Goal: Information Seeking & Learning: Learn about a topic

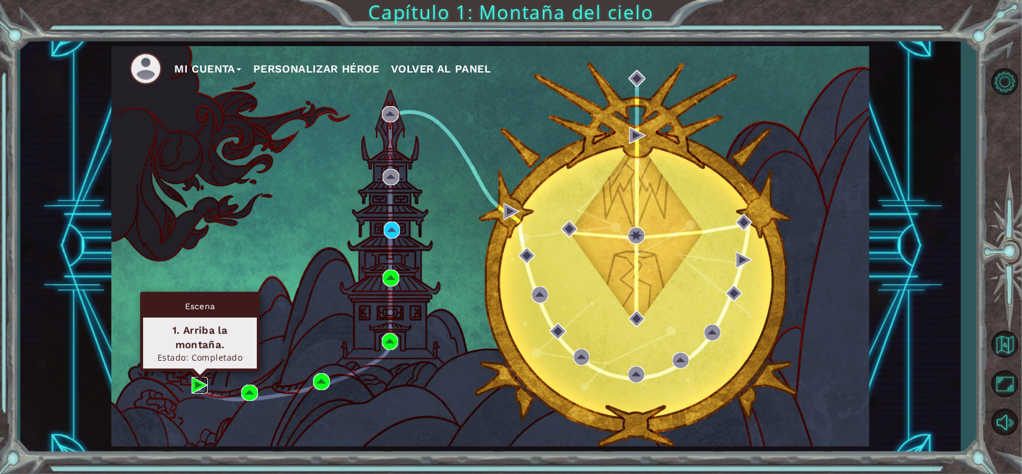
click at [192, 381] on img at bounding box center [200, 385] width 17 height 17
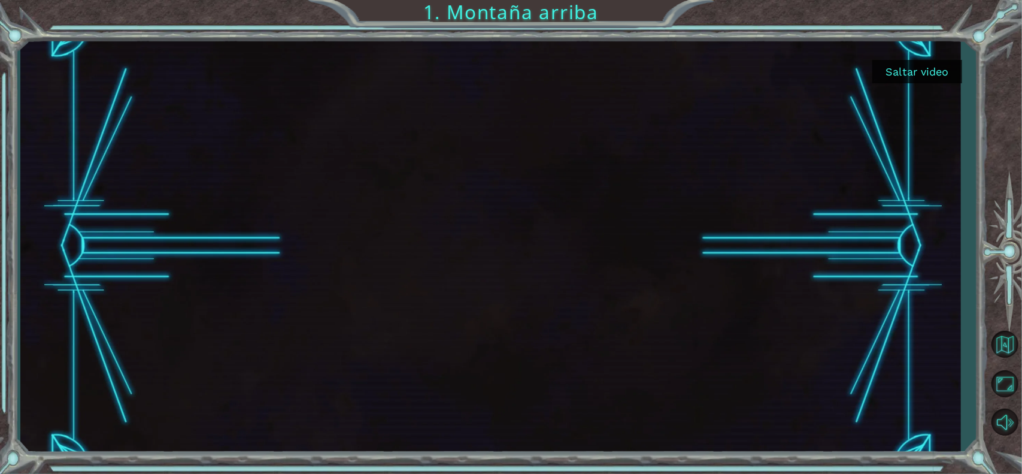
click at [937, 72] on button "Saltar video" at bounding box center [917, 71] width 90 height 23
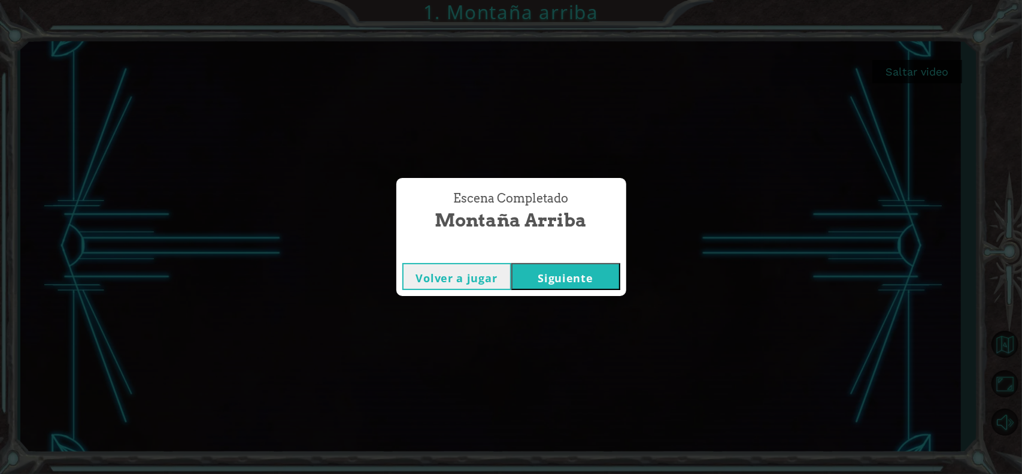
click at [539, 282] on button "Siguiente" at bounding box center [565, 276] width 109 height 27
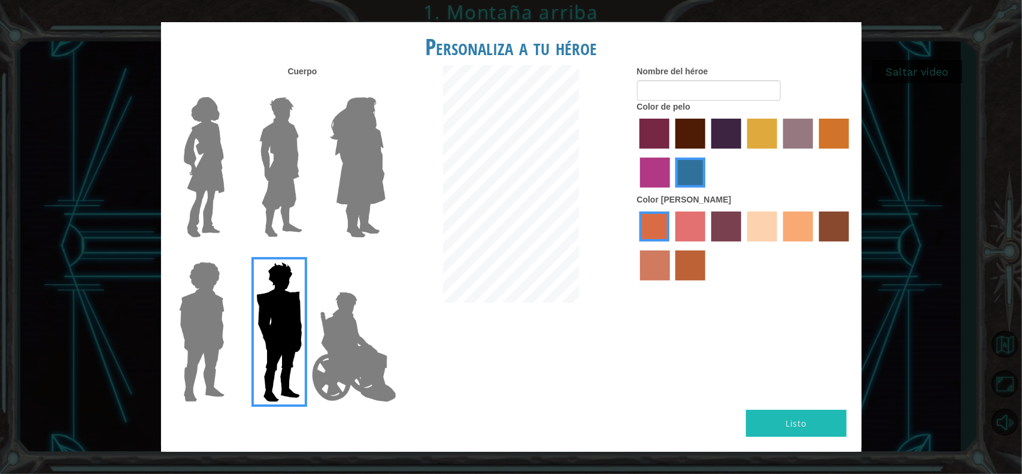
click at [691, 175] on label "lachmara hair color" at bounding box center [690, 172] width 30 height 30
click at [672, 192] on input "lachmara hair color" at bounding box center [672, 192] width 0 height 0
click at [284, 200] on img at bounding box center [280, 167] width 53 height 150
click at [307, 89] on input "Hero Lars" at bounding box center [307, 89] width 0 height 0
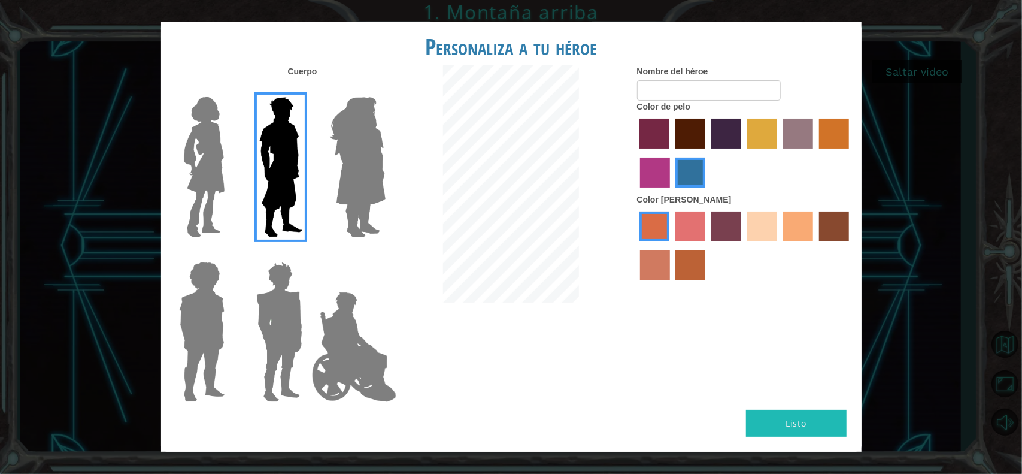
click at [722, 141] on label "hot purple hair color" at bounding box center [726, 134] width 30 height 30
click at [707, 153] on input "hot purple hair color" at bounding box center [707, 153] width 0 height 0
click at [688, 181] on label "lachmara hair color" at bounding box center [690, 172] width 30 height 30
click at [672, 192] on input "lachmara hair color" at bounding box center [672, 192] width 0 height 0
click at [678, 87] on input "Nombre del héroe" at bounding box center [709, 90] width 144 height 20
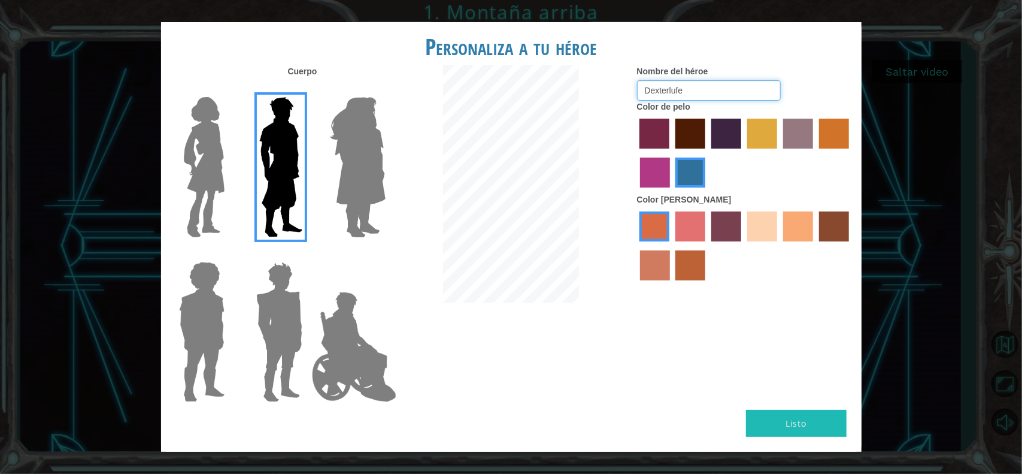
type input "Dexterlufe"
click at [776, 417] on button "Listo" at bounding box center [796, 422] width 101 height 27
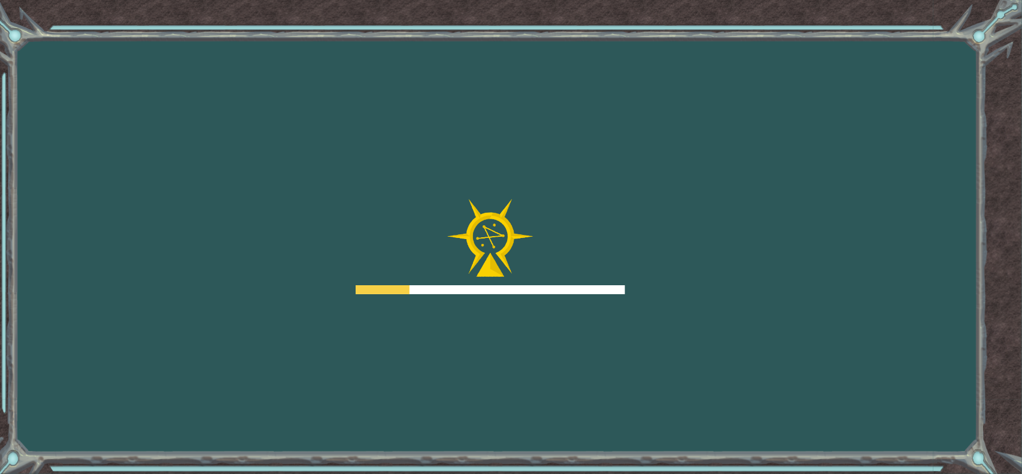
click at [785, 272] on div "Goals Error cargando del servidor Deberás unirte a un curso para jugar a este n…" at bounding box center [511, 237] width 1022 height 474
click at [784, 271] on div "Goals Error cargando del servidor Deberás unirte a un curso para jugar a este n…" at bounding box center [511, 237] width 1022 height 474
drag, startPoint x: 289, startPoint y: 470, endPoint x: 110, endPoint y: 264, distance: 272.5
click at [110, 264] on div "Goals Error cargando del servidor Deberás unirte a un curso para jugar a este n…" at bounding box center [511, 237] width 1022 height 474
